Goal: Find specific page/section: Find specific page/section

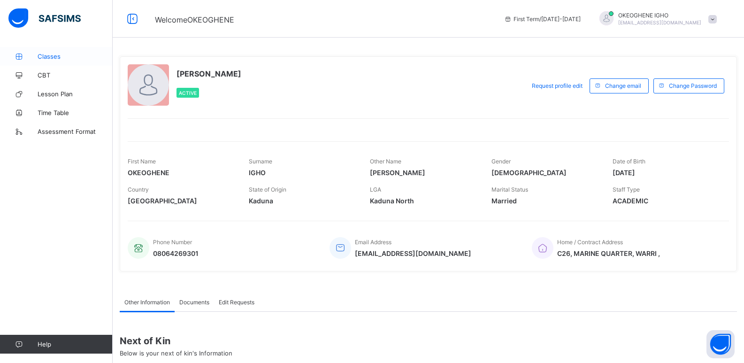
click at [49, 57] on span "Classes" at bounding box center [75, 57] width 75 height 8
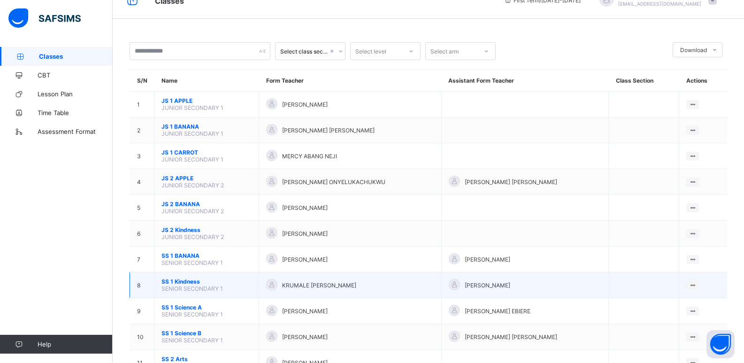
scroll to position [94, 0]
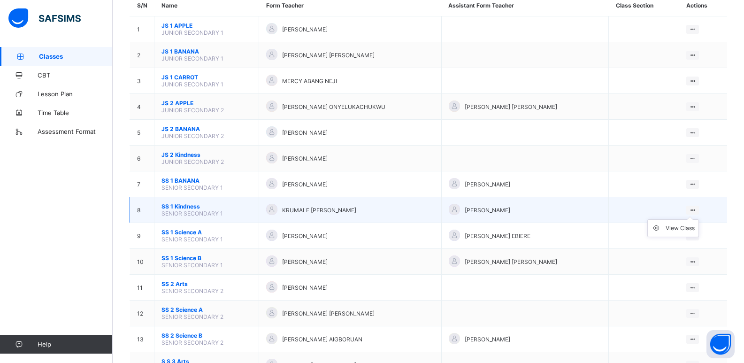
click at [699, 219] on ul "View Class" at bounding box center [674, 228] width 52 height 18
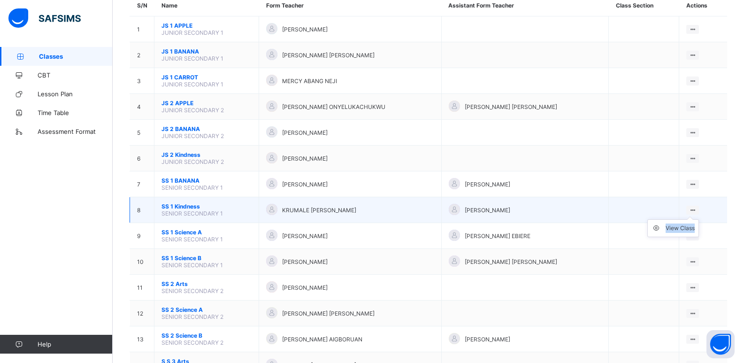
click at [699, 219] on ul "View Class" at bounding box center [674, 228] width 52 height 18
click at [691, 226] on div "View Class" at bounding box center [680, 228] width 29 height 9
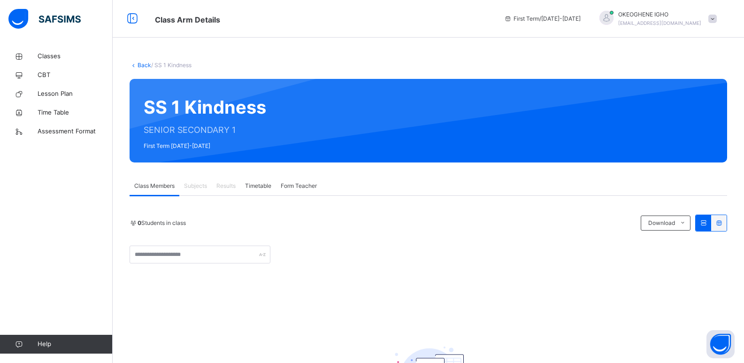
click at [197, 187] on span "Subjects" at bounding box center [195, 186] width 23 height 8
click at [196, 187] on span "Subjects" at bounding box center [195, 186] width 23 height 8
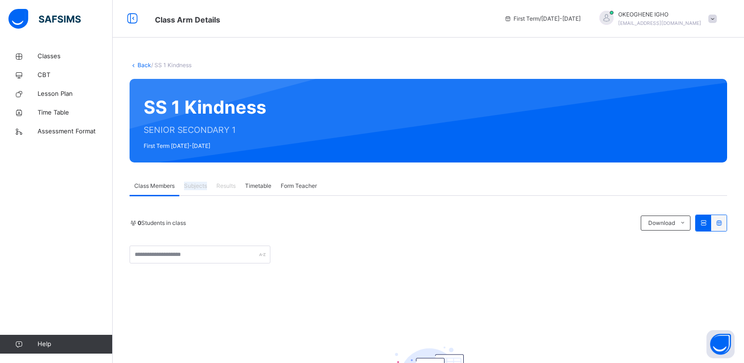
click at [196, 187] on span "Subjects" at bounding box center [195, 186] width 23 height 8
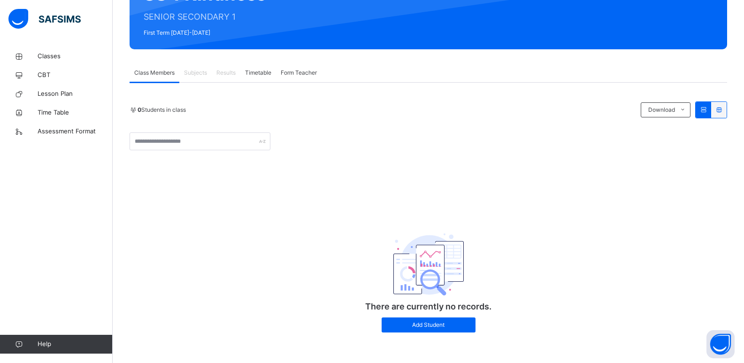
scroll to position [116, 0]
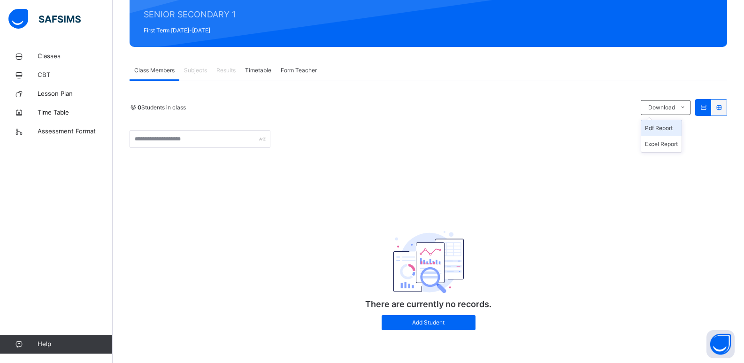
click at [672, 131] on li "Pdf Report" at bounding box center [661, 128] width 40 height 16
click at [671, 131] on li "Pdf Report" at bounding box center [661, 128] width 40 height 16
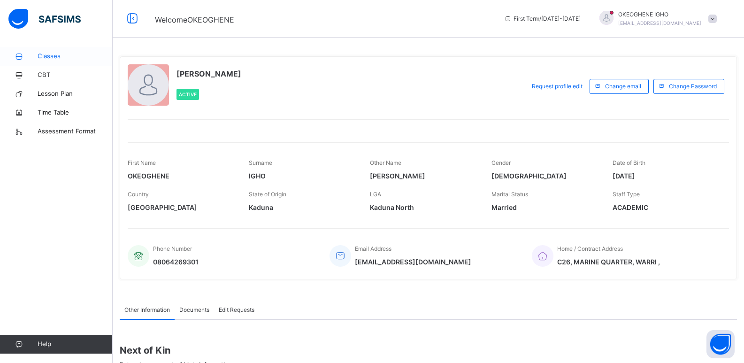
click at [49, 59] on span "Classes" at bounding box center [75, 56] width 75 height 9
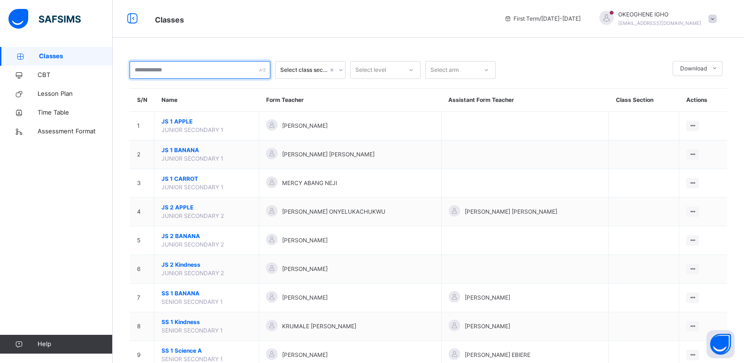
click at [267, 73] on input "text" at bounding box center [200, 70] width 141 height 18
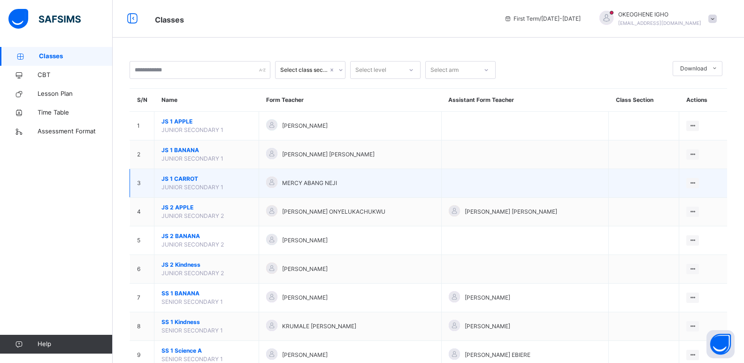
click at [214, 182] on span "JS 1 CARROT" at bounding box center [207, 179] width 90 height 8
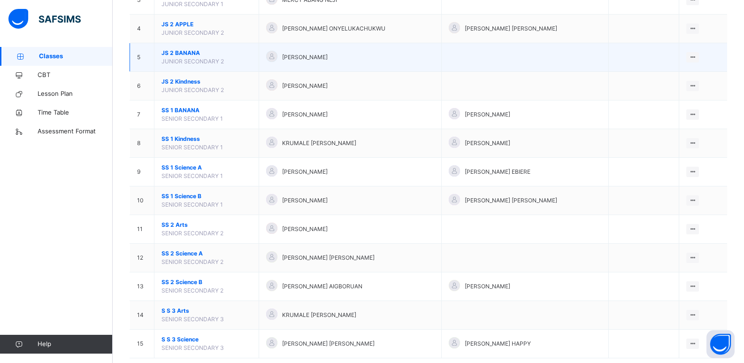
scroll to position [202, 0]
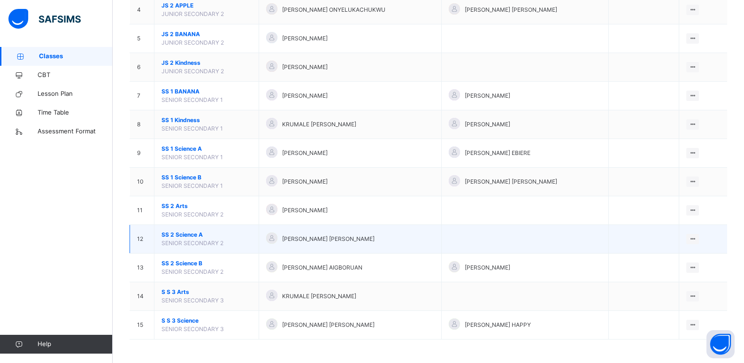
click at [284, 252] on td "[PERSON_NAME] [PERSON_NAME]" at bounding box center [350, 239] width 182 height 29
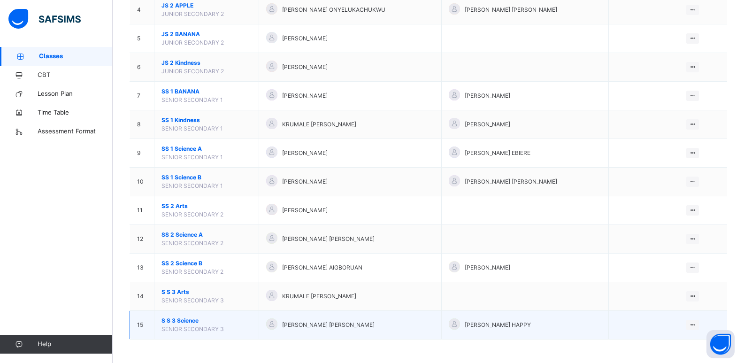
click at [356, 321] on span "[PERSON_NAME] [PERSON_NAME]" at bounding box center [328, 325] width 93 height 8
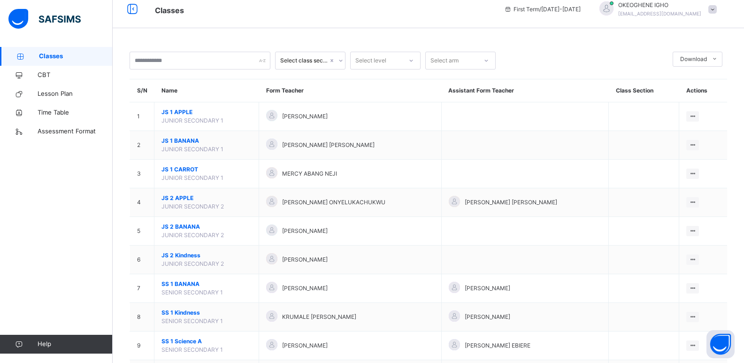
scroll to position [0, 0]
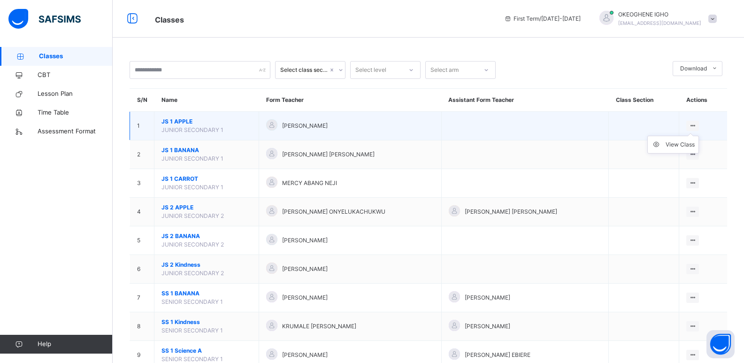
click at [699, 136] on ul "View Class" at bounding box center [674, 145] width 52 height 18
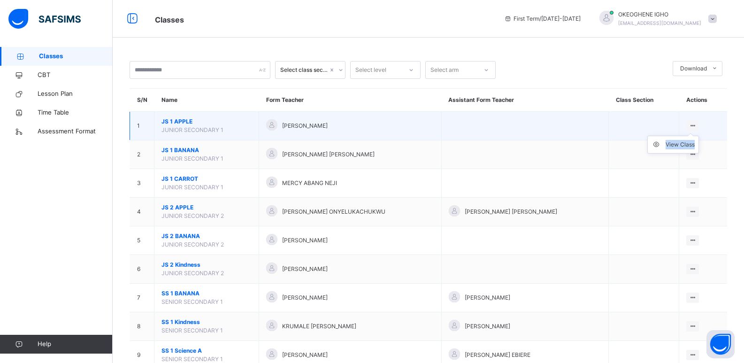
click at [699, 136] on ul "View Class" at bounding box center [674, 145] width 52 height 18
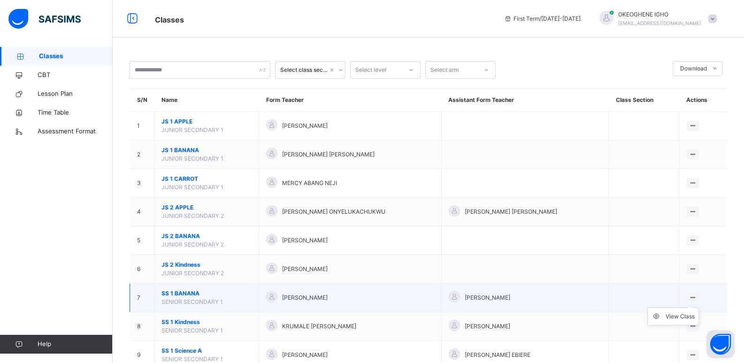
click at [697, 297] on icon at bounding box center [693, 297] width 8 height 7
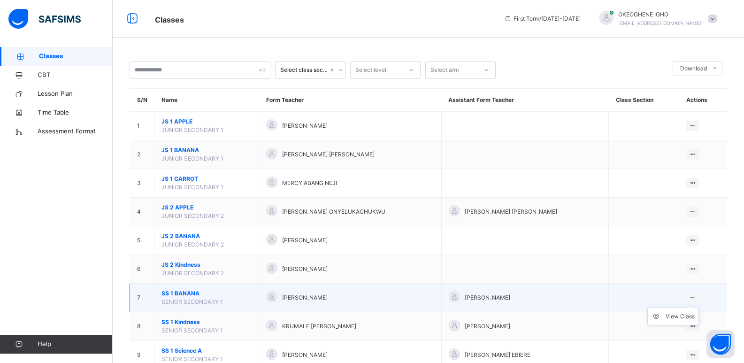
click at [697, 297] on icon at bounding box center [693, 297] width 8 height 7
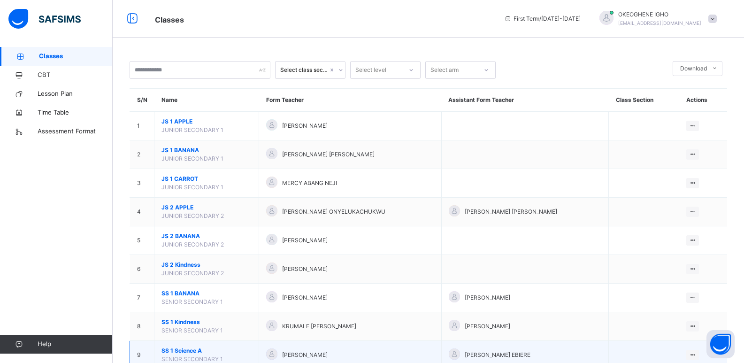
drag, startPoint x: 699, startPoint y: 297, endPoint x: 703, endPoint y: 360, distance: 63.5
click at [703, 360] on tbody "1 JS 1 APPLE JUNIOR SECONDARY 1 [PERSON_NAME] View Class 2 JS 1 BANANA JUNIOR S…" at bounding box center [429, 327] width 598 height 430
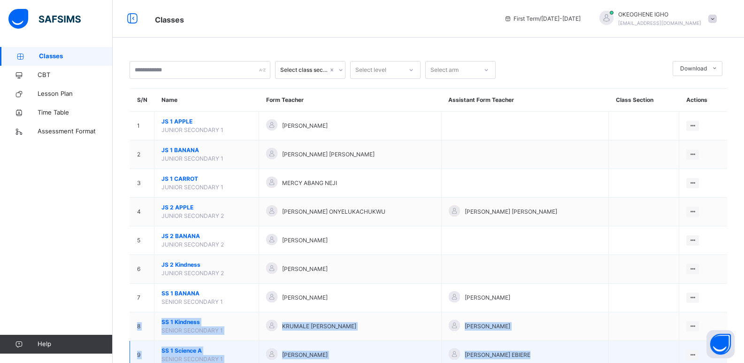
scroll to position [7, 0]
